Goal: Information Seeking & Learning: Learn about a topic

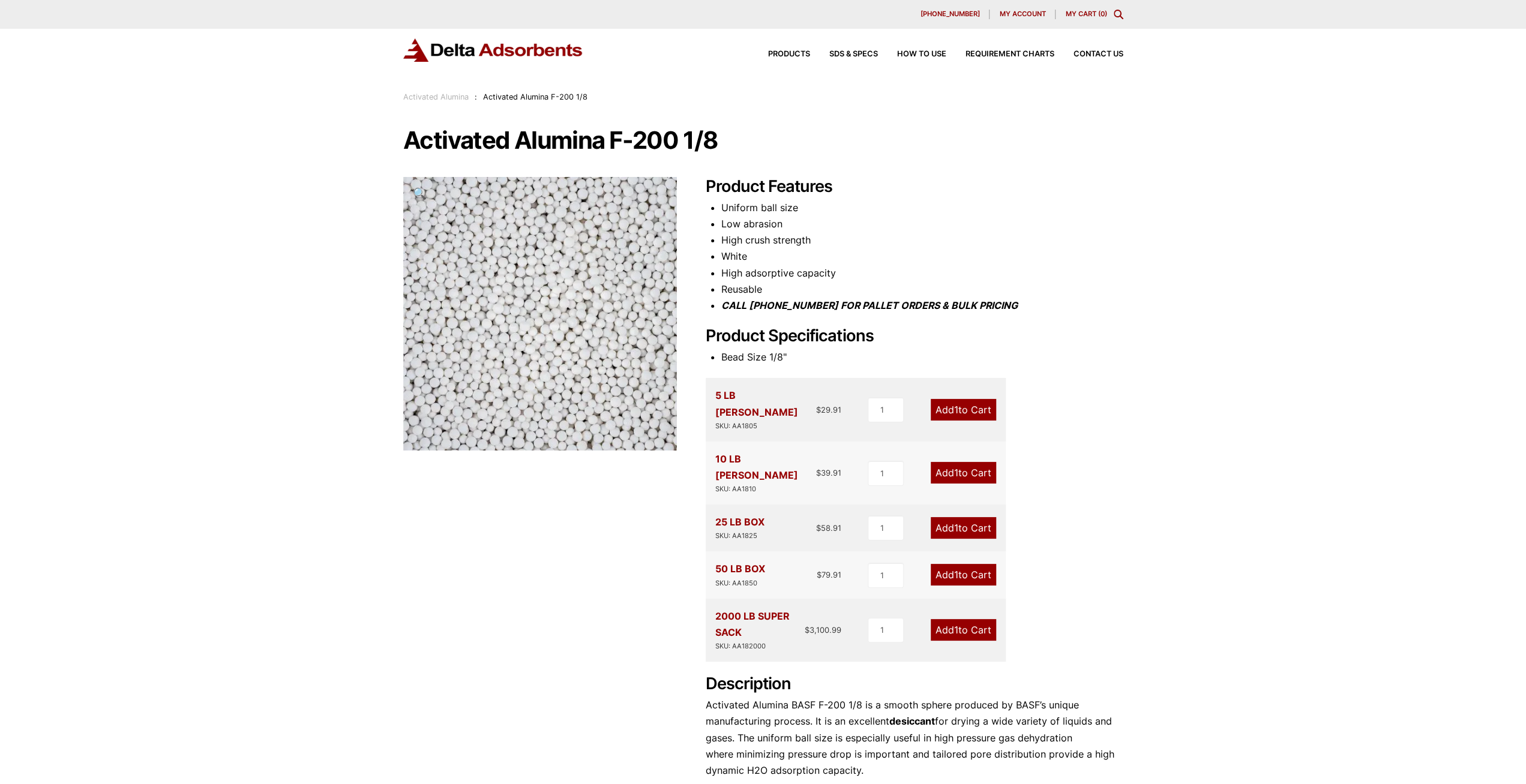
click at [449, 95] on link "Activated Alumina" at bounding box center [436, 96] width 66 height 9
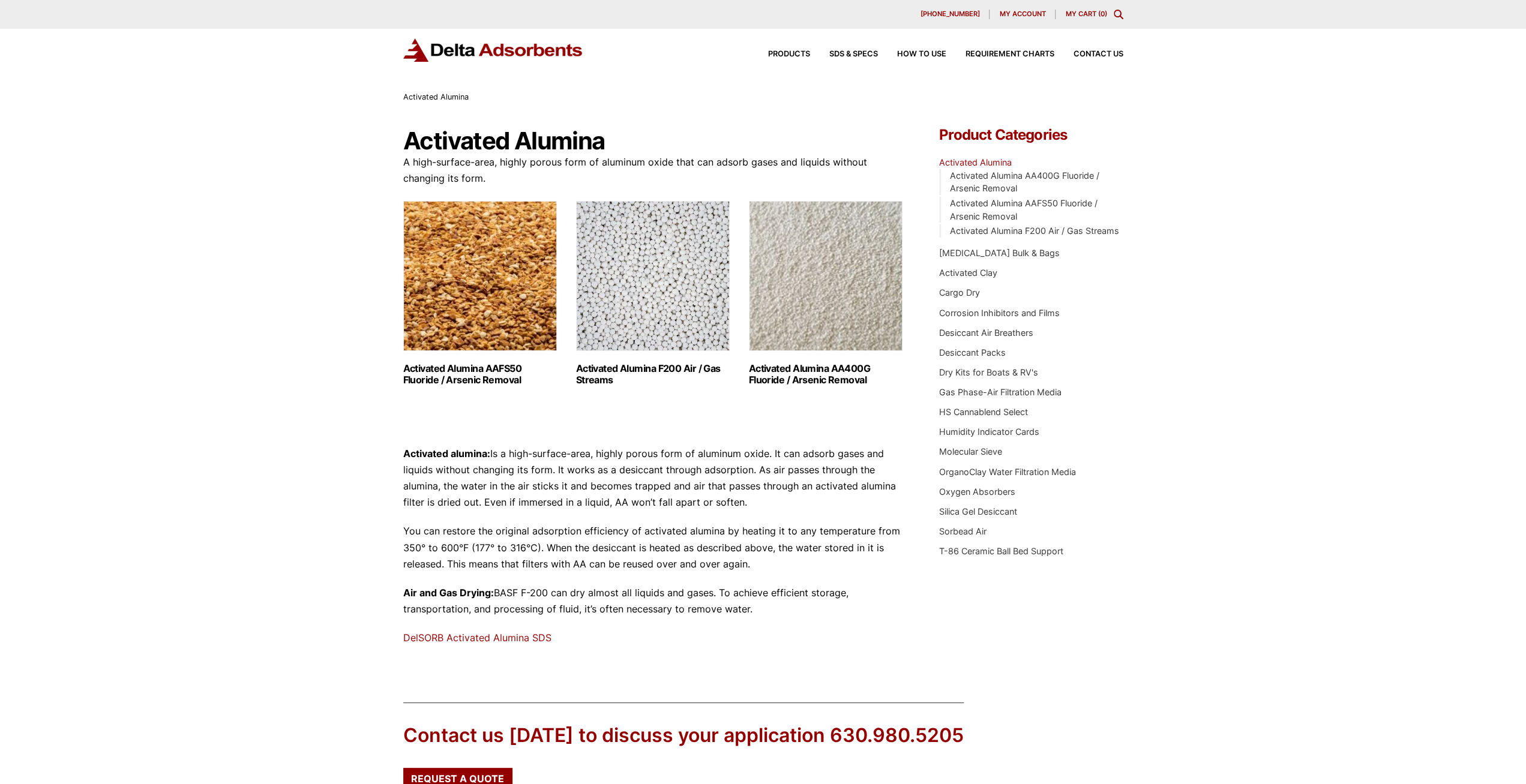
click at [668, 327] on img "Visit product category Activated Alumina F200 Air / Gas Streams" at bounding box center [652, 276] width 154 height 150
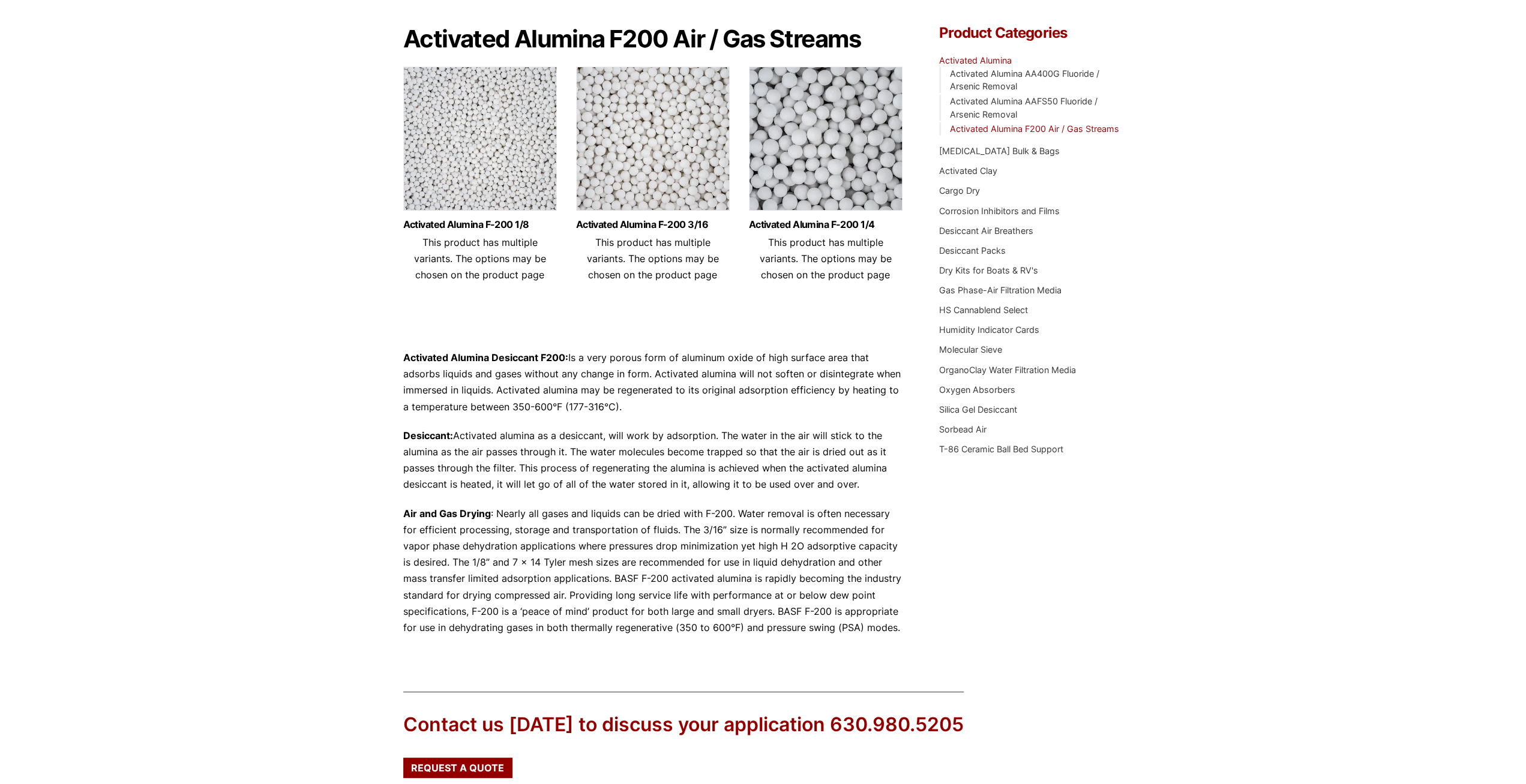
scroll to position [249, 0]
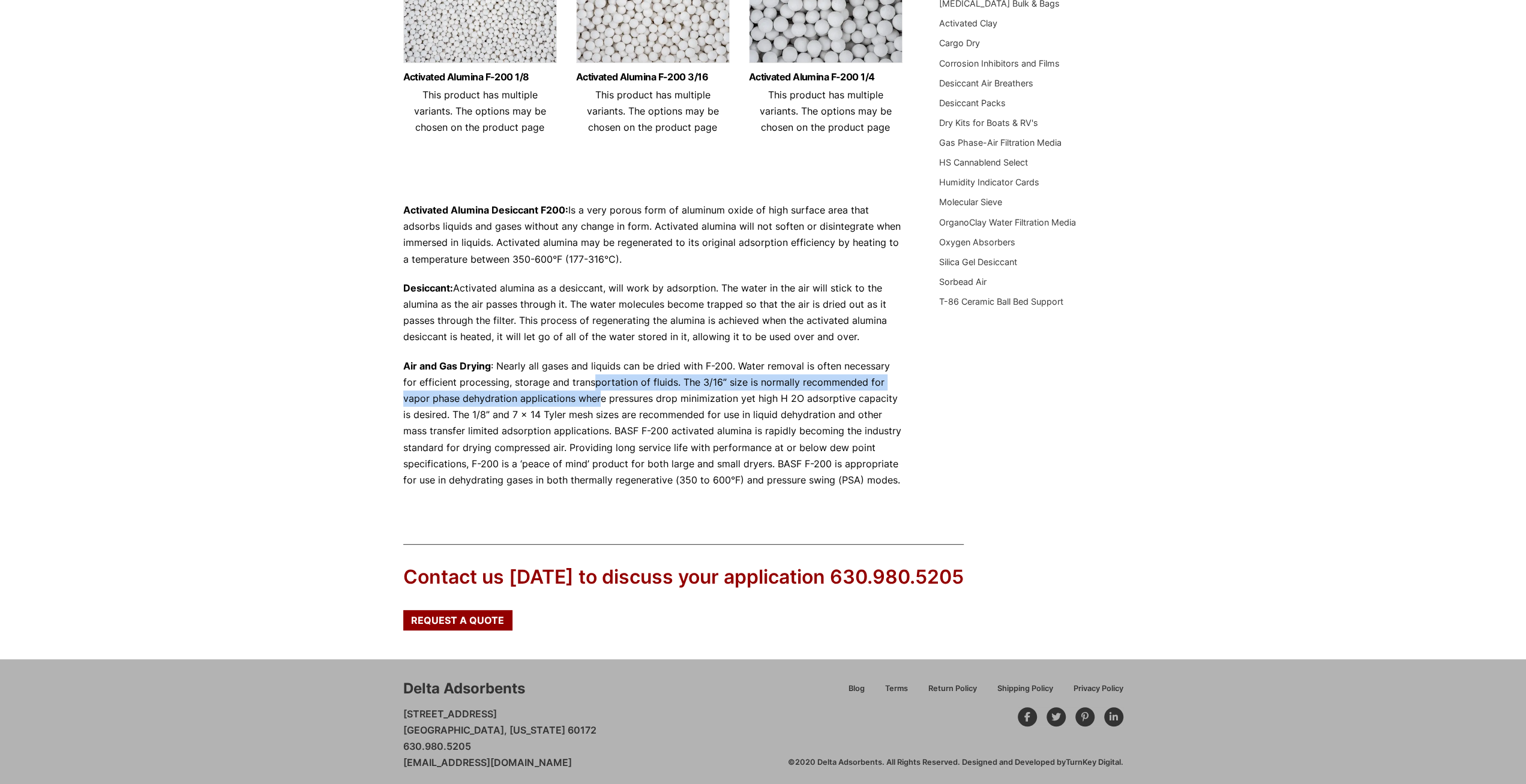
drag, startPoint x: 578, startPoint y: 381, endPoint x: 572, endPoint y: 406, distance: 25.7
click at [572, 406] on p "Air and Gas Drying : Nearly all gases and liquids can be dried with F-200. Wate…" at bounding box center [653, 424] width 500 height 131
click at [565, 422] on p "Air and Gas Drying : Nearly all gases and liquids can be dried with F-200. Wate…" at bounding box center [653, 424] width 500 height 131
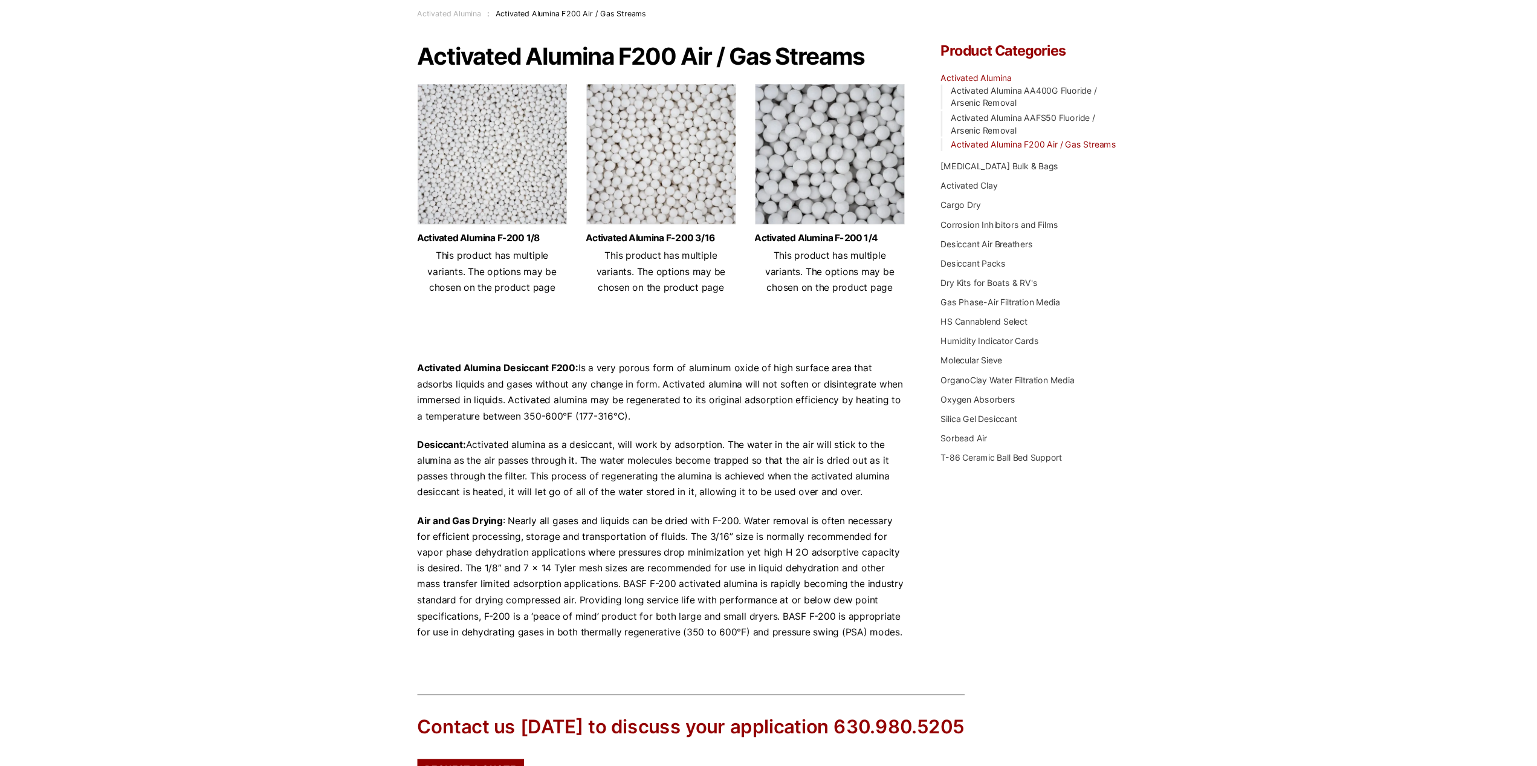
scroll to position [0, 0]
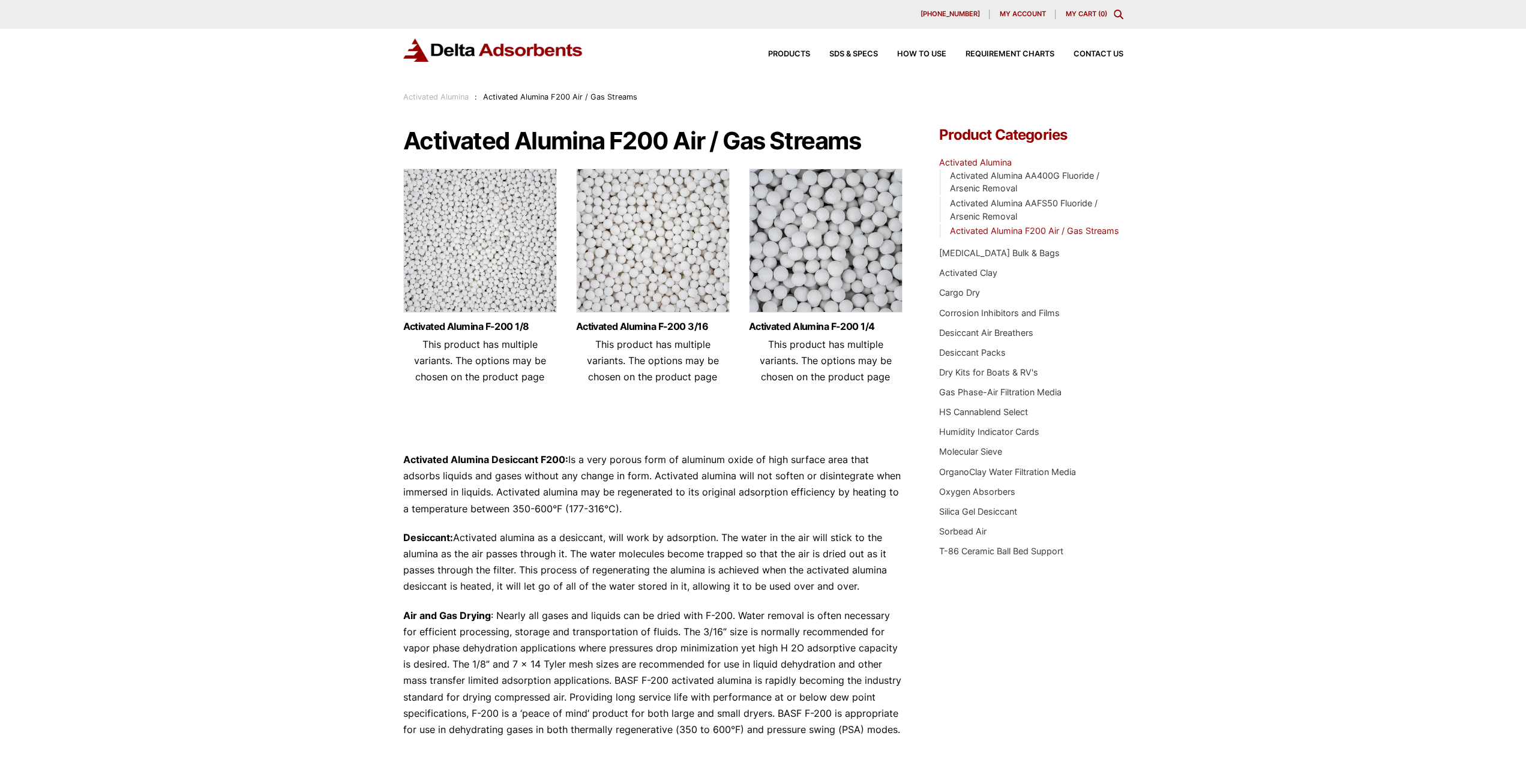
click at [506, 281] on img at bounding box center [480, 243] width 154 height 150
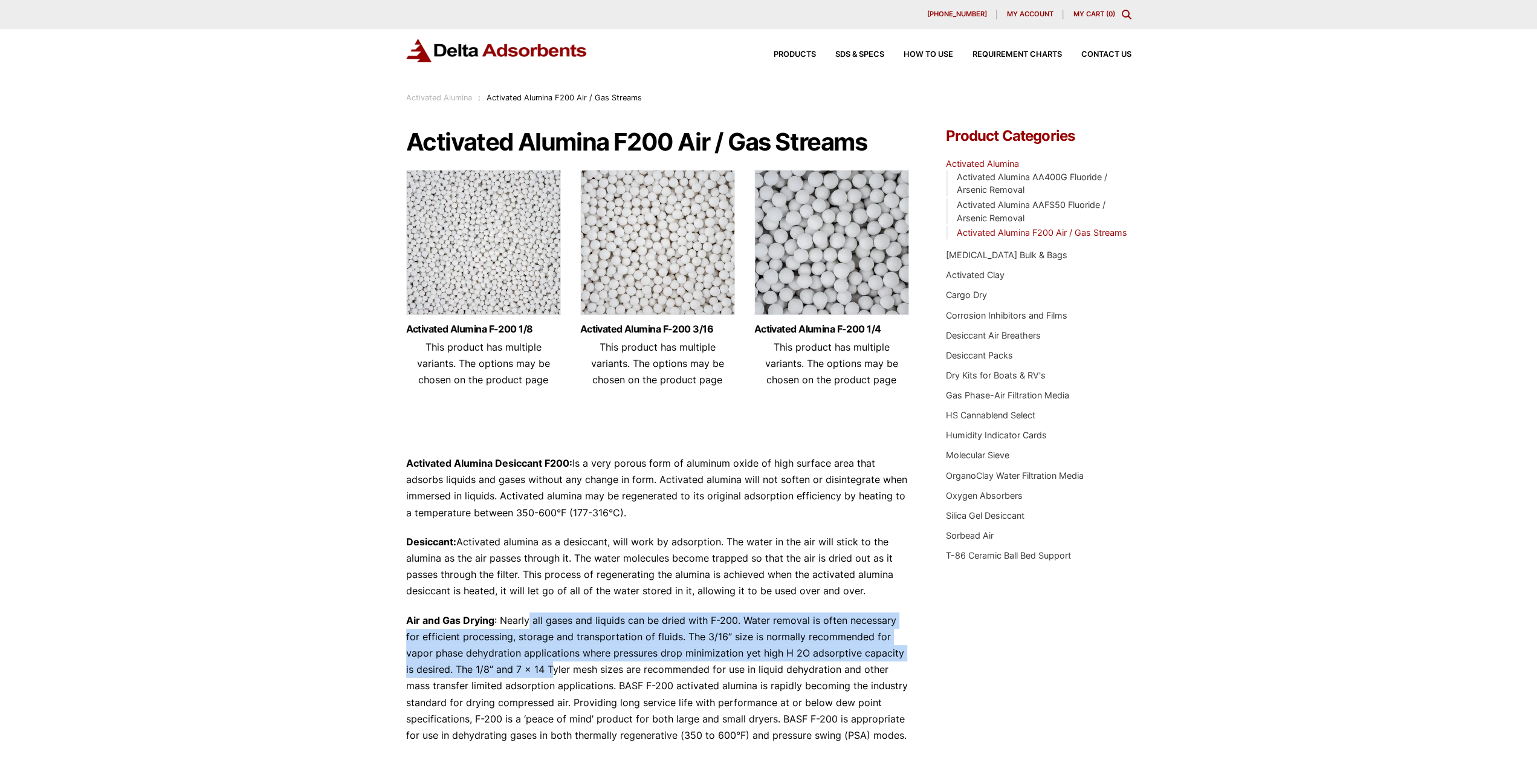
drag, startPoint x: 527, startPoint y: 623, endPoint x: 540, endPoint y: 673, distance: 51.2
click at [540, 673] on p "Air and Gas Drying : Nearly all gases and liquids can be dried with F-200. Wate…" at bounding box center [658, 678] width 504 height 132
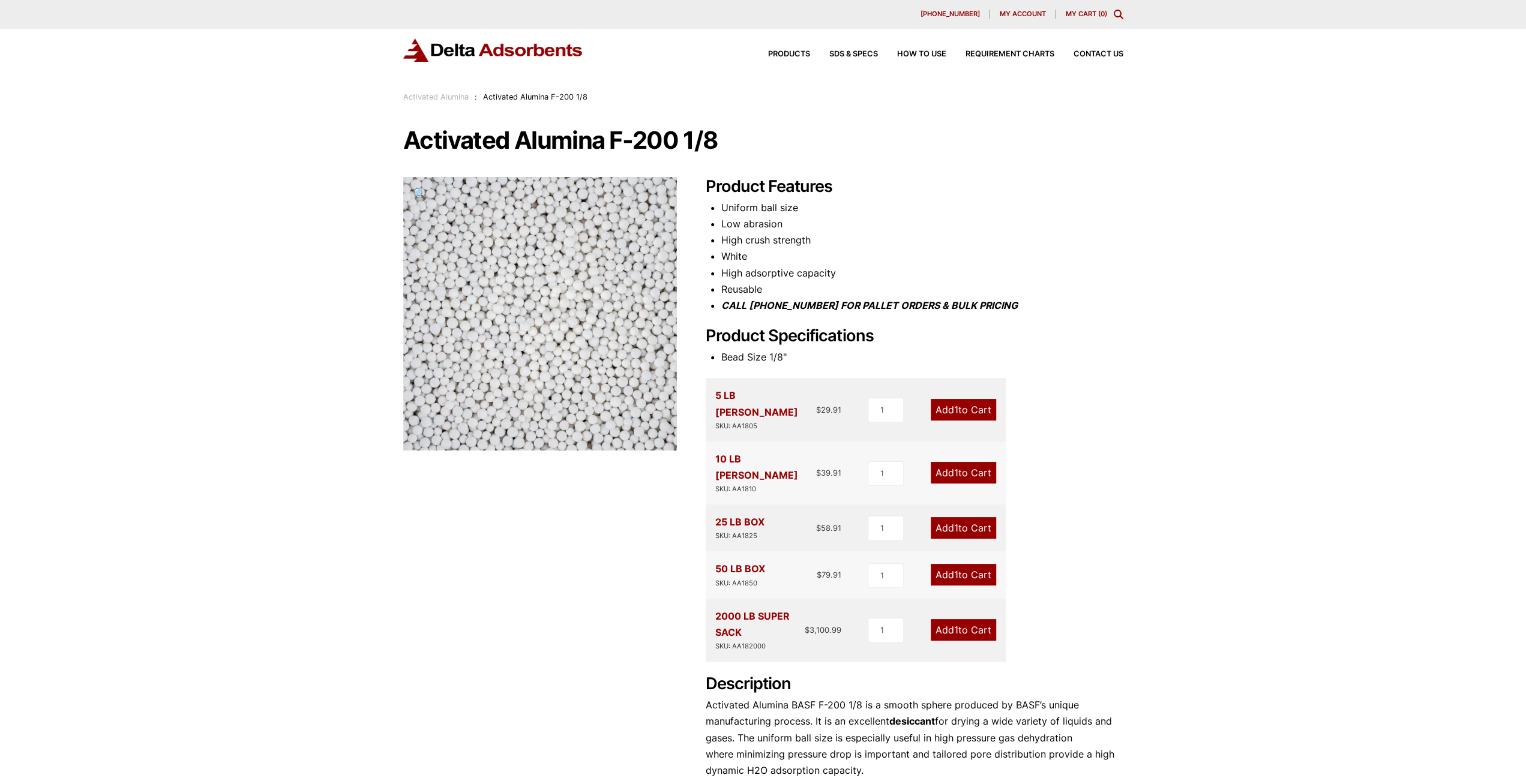
scroll to position [304, 0]
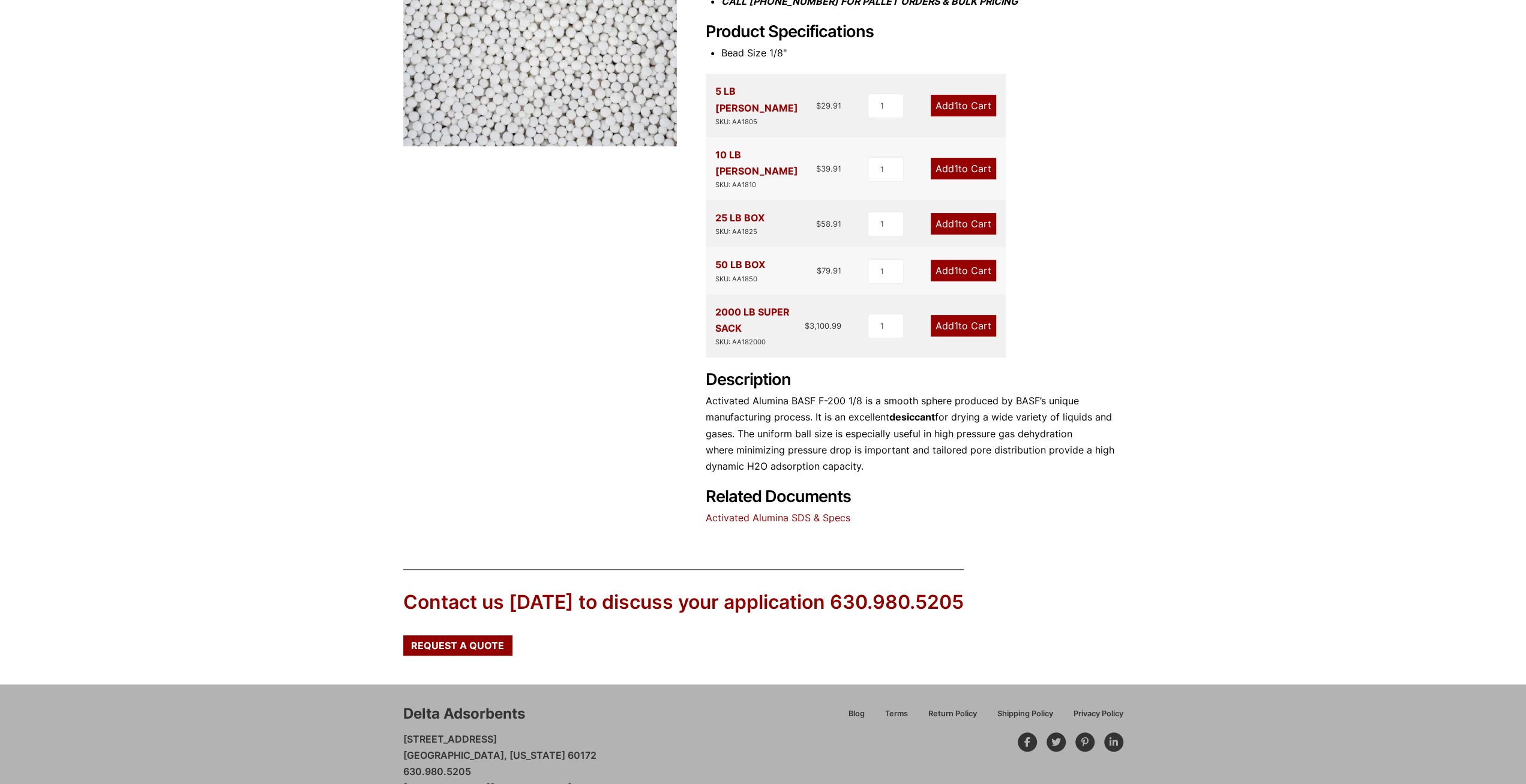
click at [837, 512] on link "Activated Alumina SDS & Specs" at bounding box center [778, 518] width 145 height 12
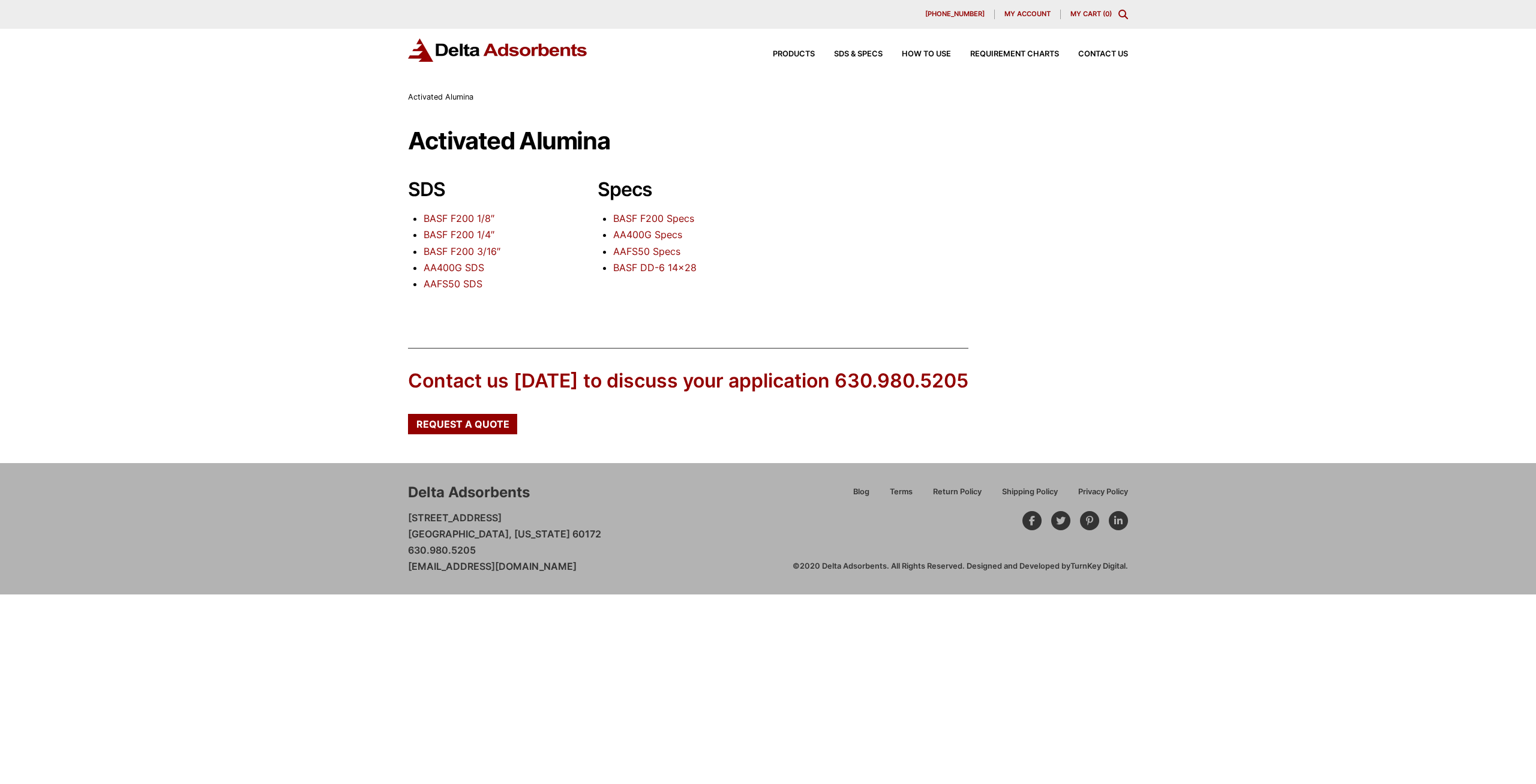
click at [471, 219] on link "BASF F200 1/8″" at bounding box center [459, 218] width 70 height 12
click at [644, 221] on link "BASF F200 Specs" at bounding box center [654, 218] width 81 height 12
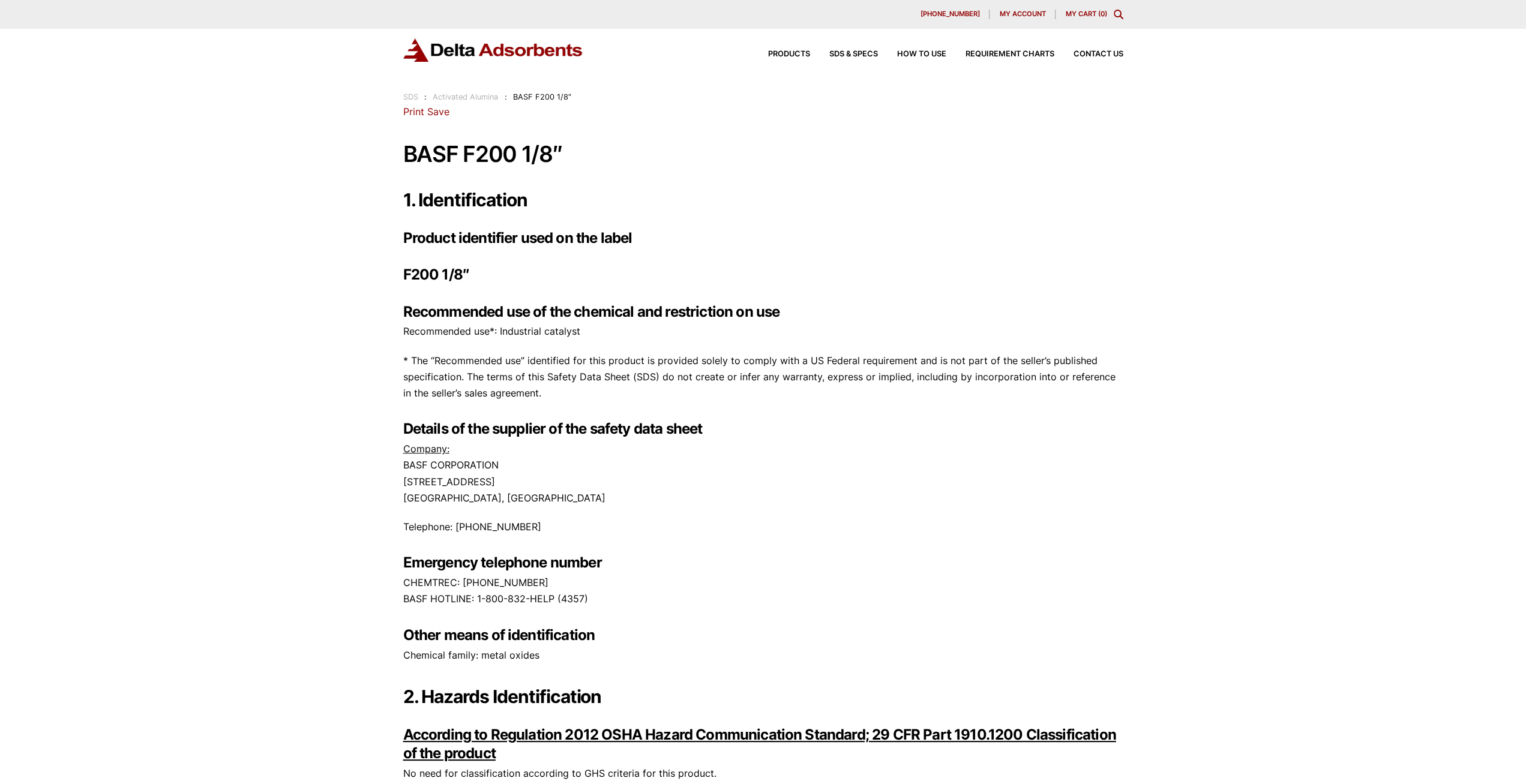
drag, startPoint x: 699, startPoint y: 512, endPoint x: 578, endPoint y: 153, distance: 378.8
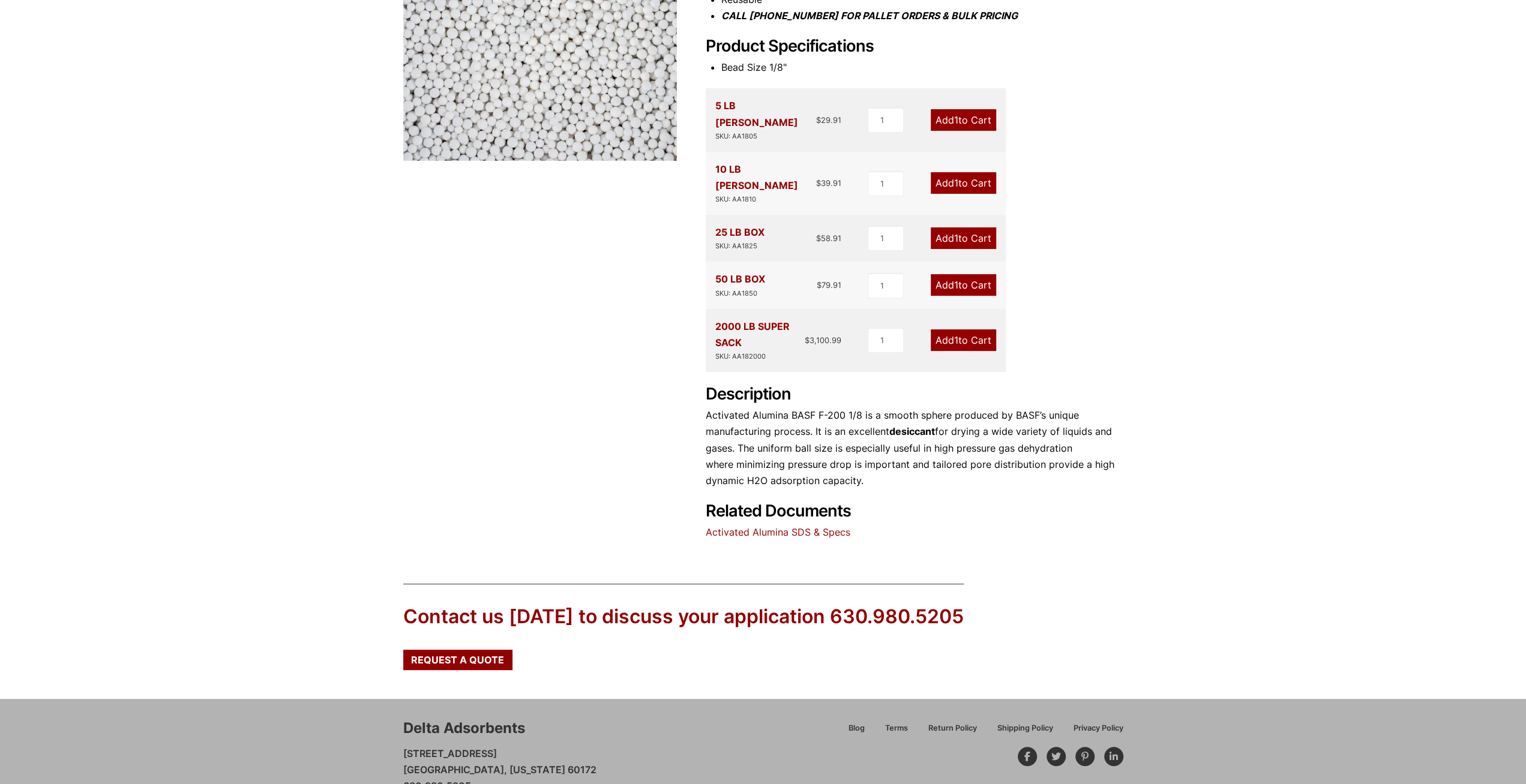
scroll to position [304, 0]
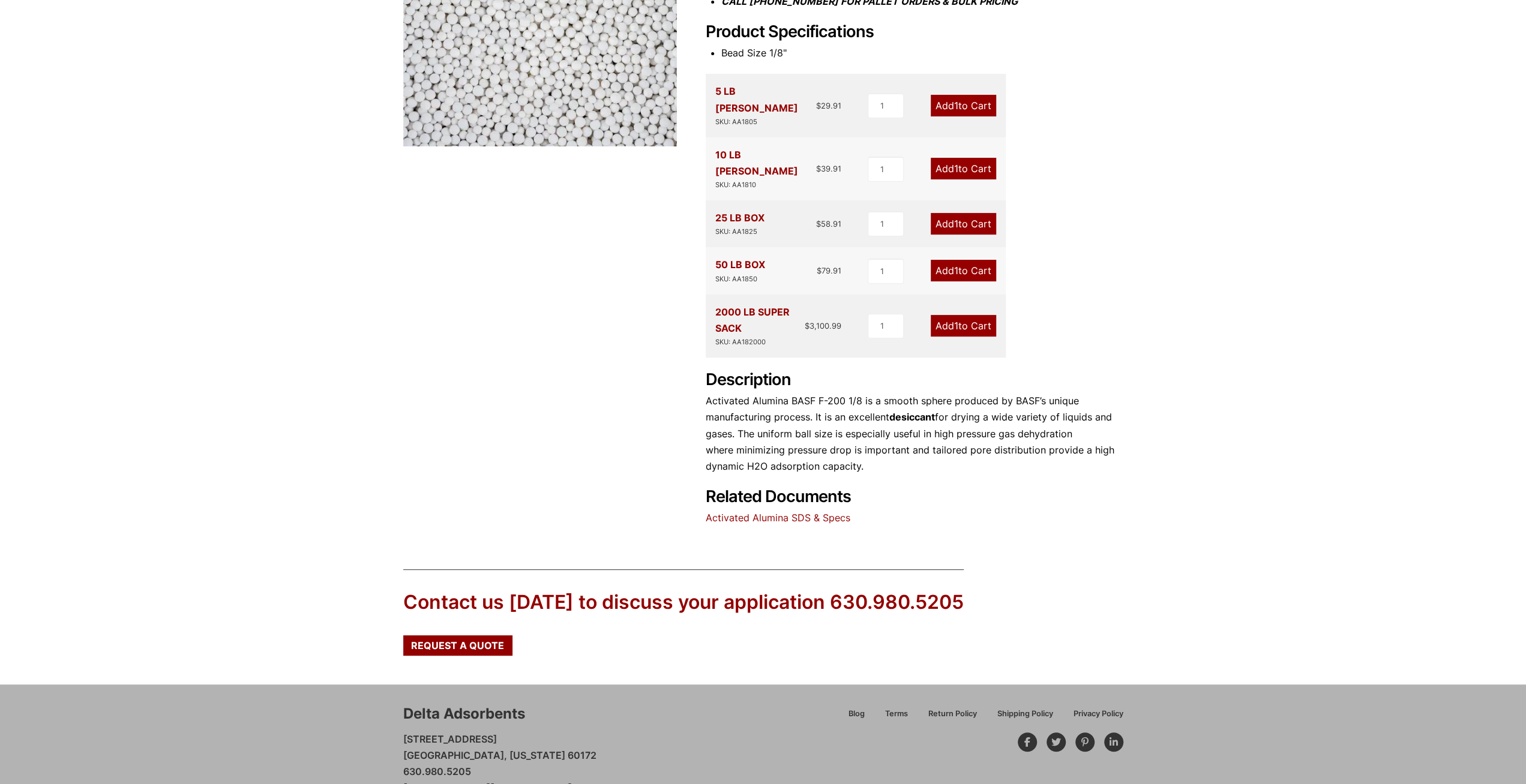
click at [771, 512] on link "Activated Alumina SDS & Specs" at bounding box center [778, 518] width 145 height 12
click at [789, 512] on link "Activated Alumina SDS & Specs" at bounding box center [778, 518] width 145 height 12
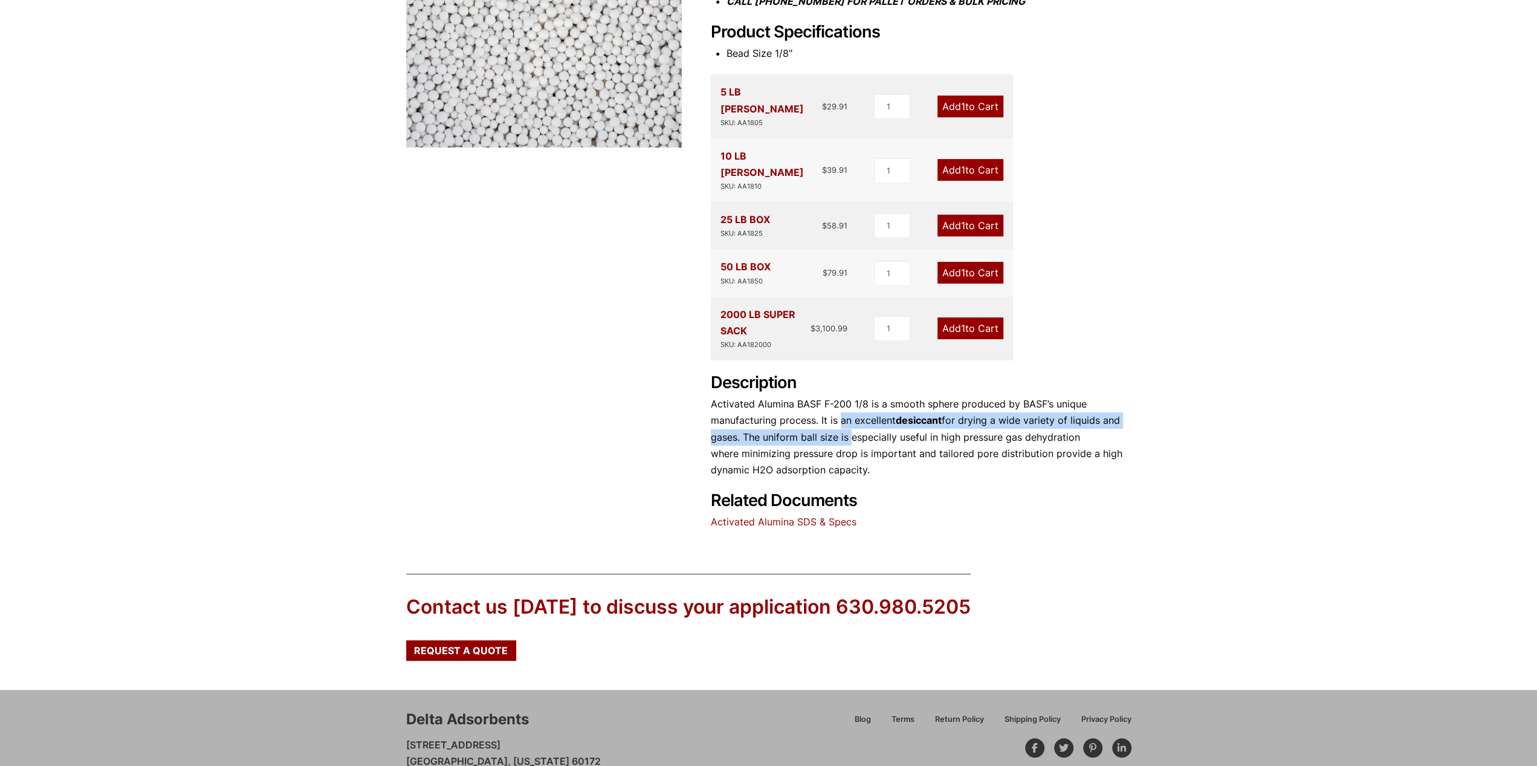
drag, startPoint x: 841, startPoint y: 390, endPoint x: 846, endPoint y: 412, distance: 22.4
click at [846, 412] on p "Activated Alumina BASF F-200 1/8 is a smooth sphere produced by BASF’s unique m…" at bounding box center [921, 437] width 421 height 82
click at [837, 417] on p "Activated Alumina BASF F-200 1/8 is a smooth sphere produced by BASF’s unique m…" at bounding box center [921, 437] width 421 height 82
drag, startPoint x: 230, startPoint y: 210, endPoint x: 205, endPoint y: 186, distance: 34.6
click at [229, 210] on div "Our website has detected that you are using an outdated browser that will preve…" at bounding box center [768, 258] width 1537 height 1129
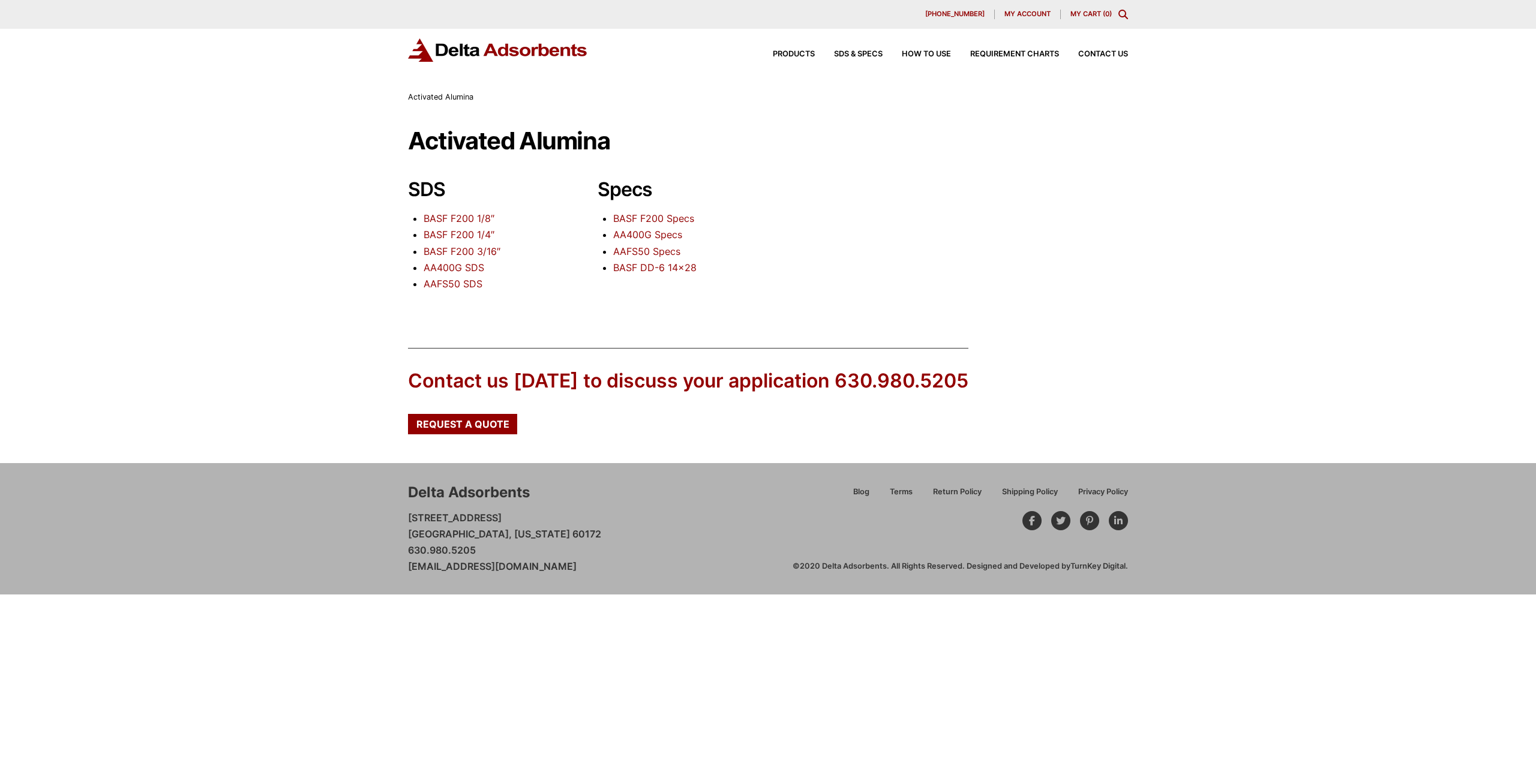
click at [680, 217] on link "BASF F200 Specs" at bounding box center [654, 218] width 81 height 12
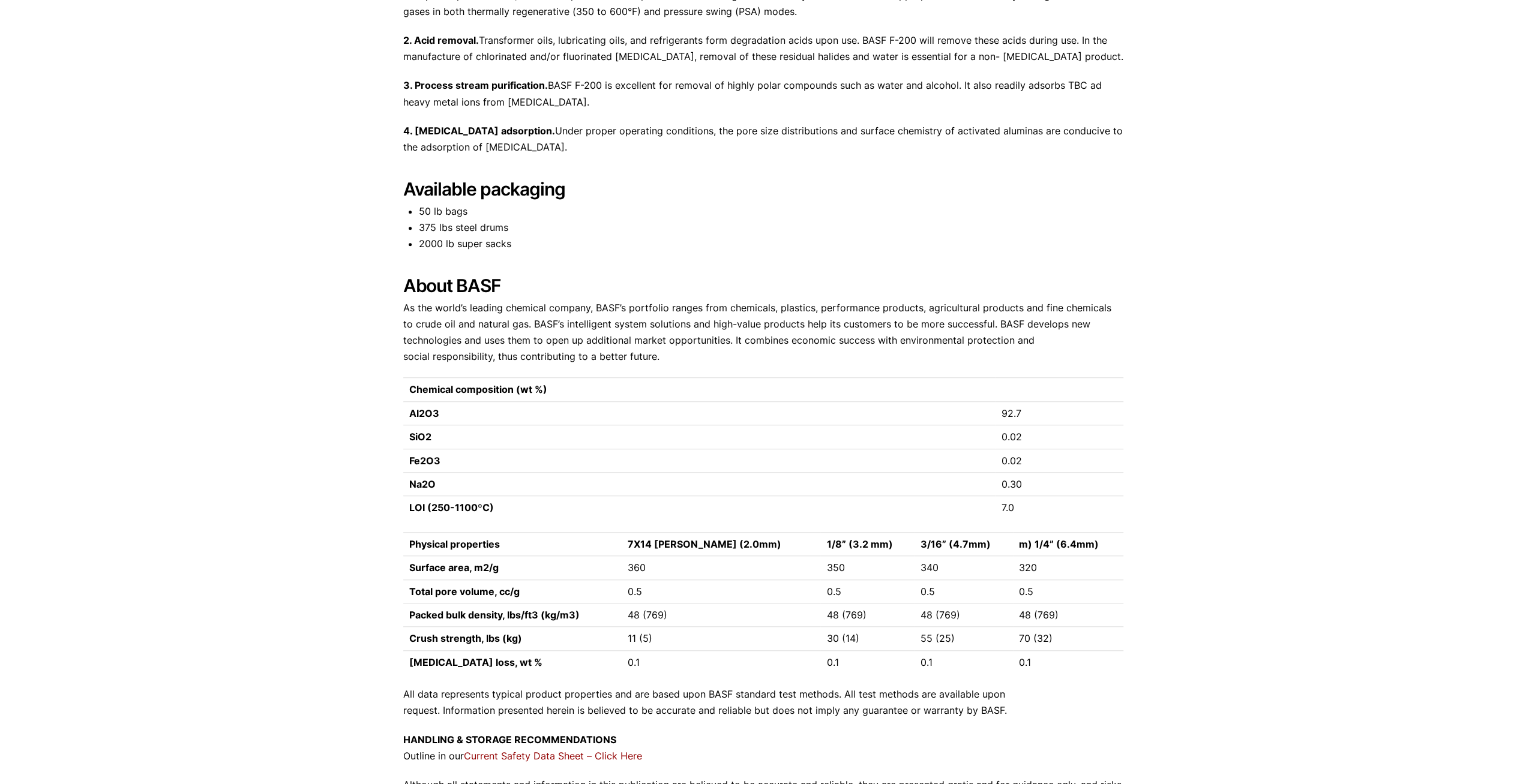
scroll to position [811, 0]
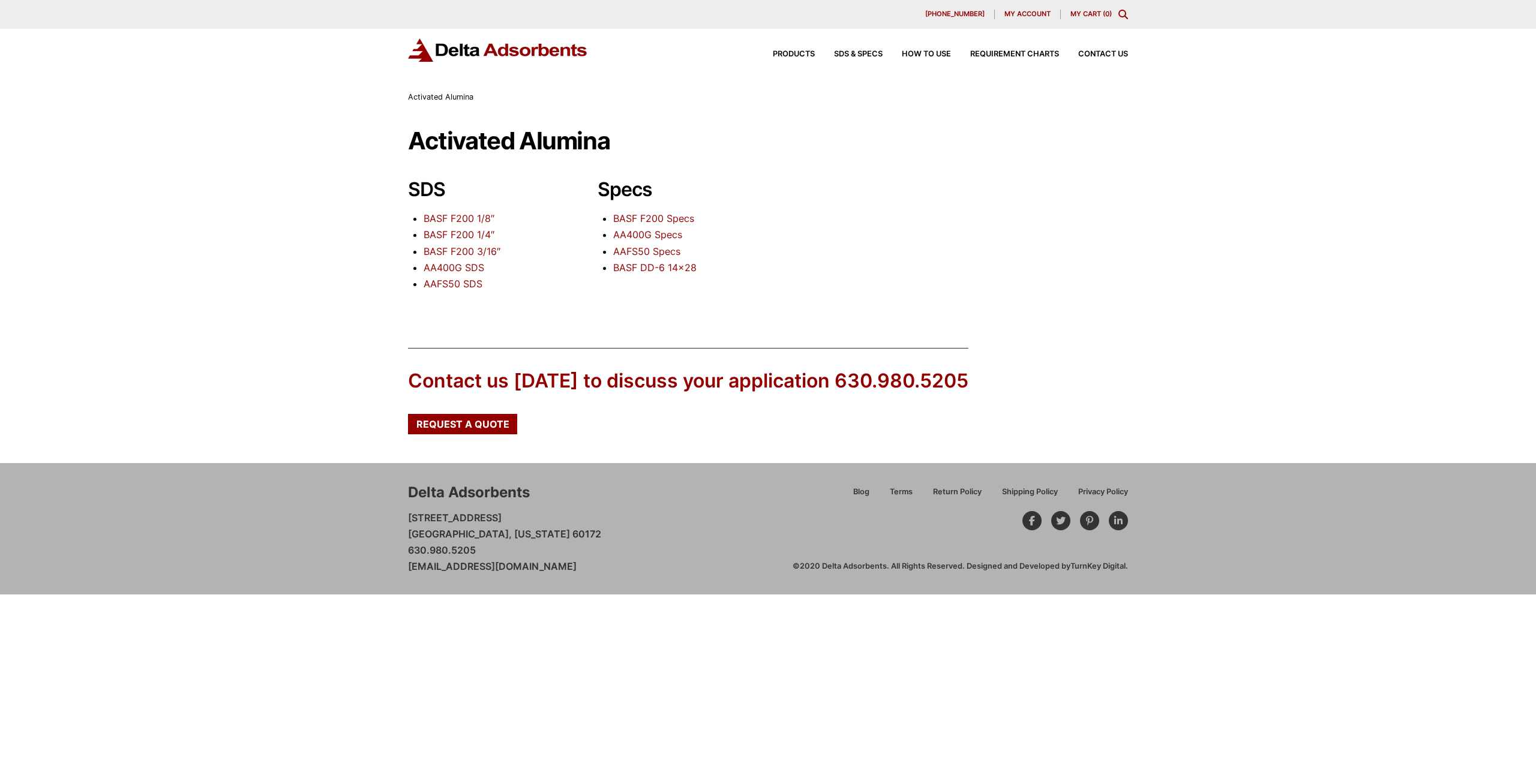
click at [628, 217] on link "BASF F200 Specs" at bounding box center [654, 218] width 81 height 12
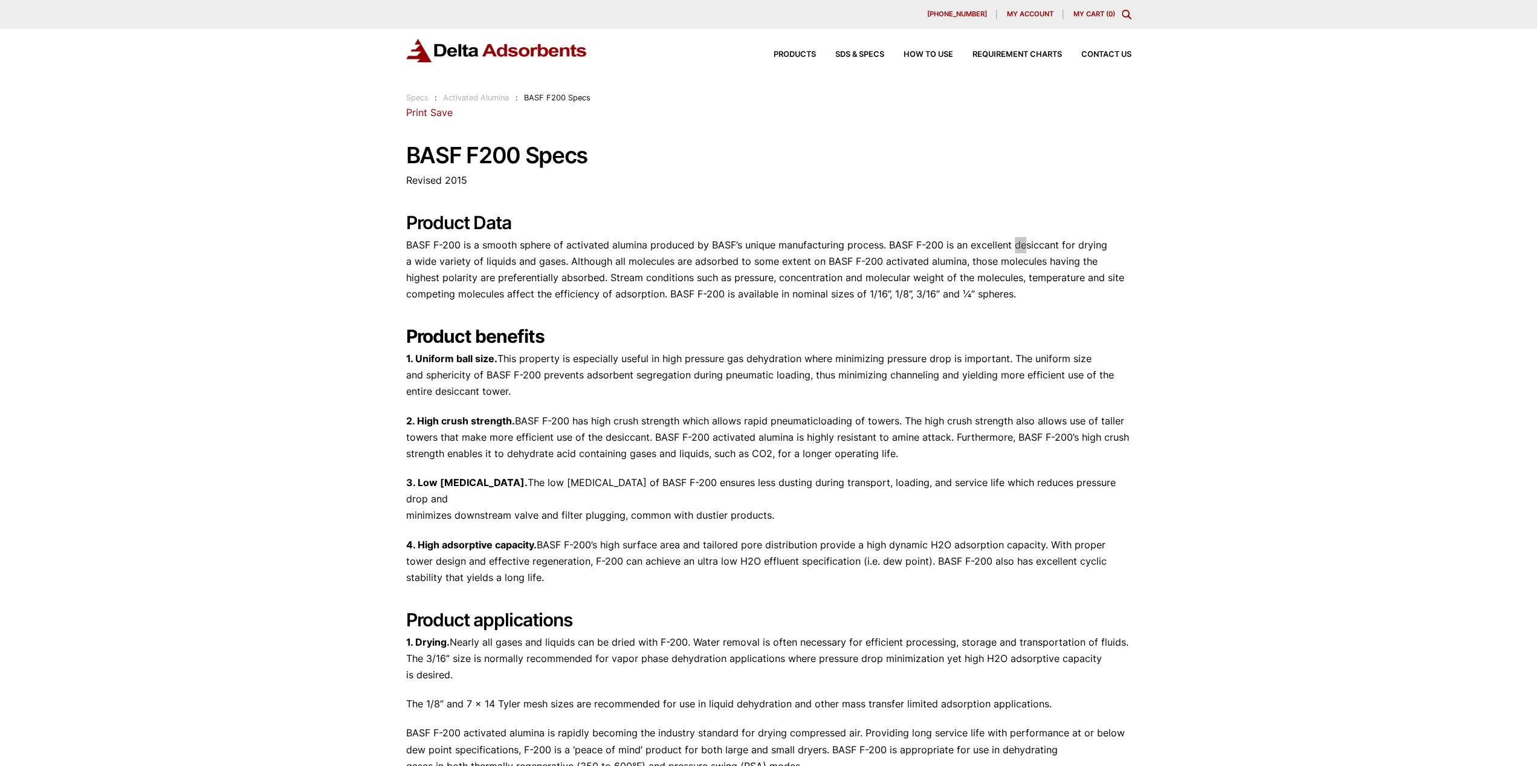
scroll to position [973, 0]
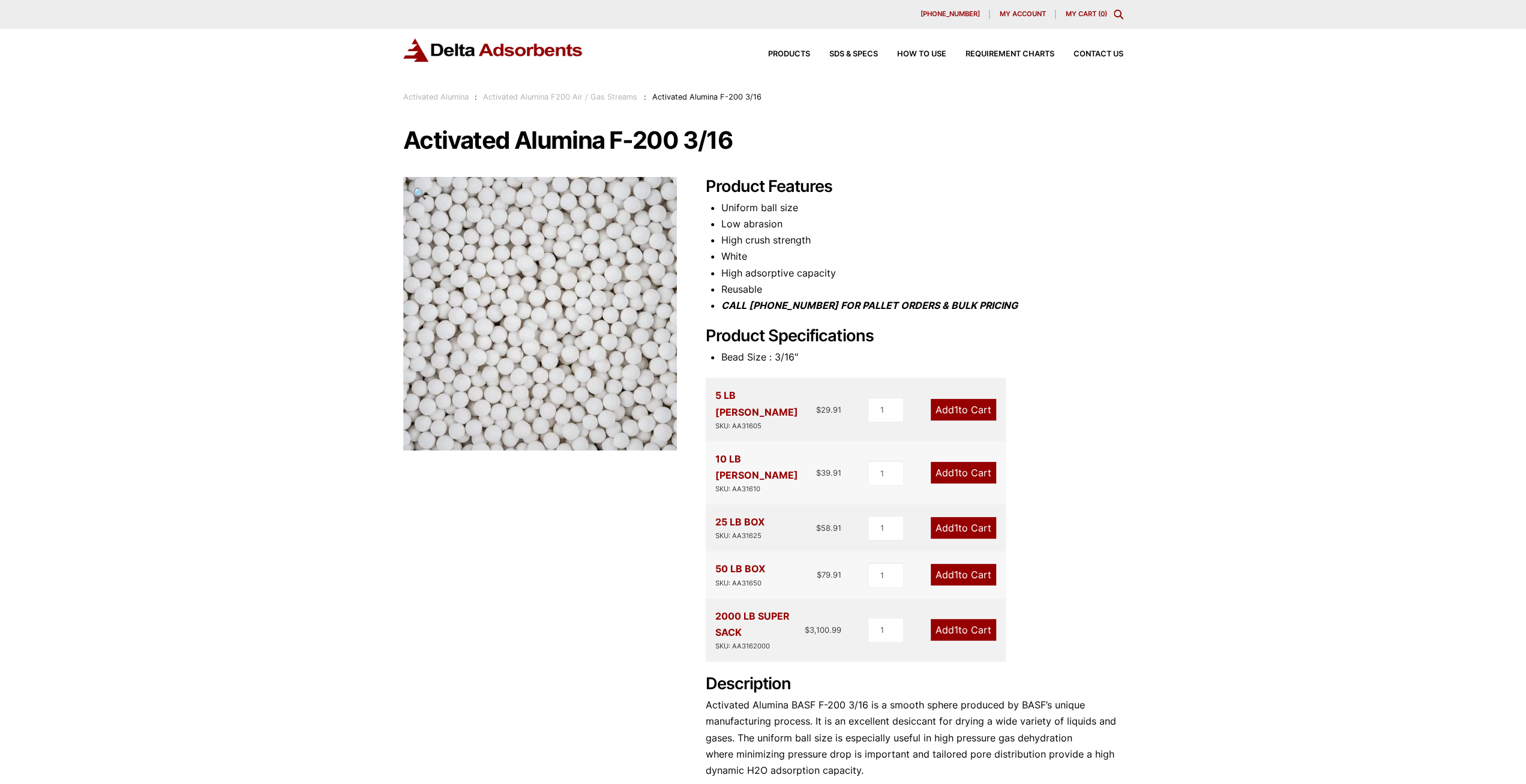
click at [1196, 343] on div "Our website has detected that you are using an outdated browser that will preve…" at bounding box center [763, 560] width 1526 height 1120
